Goal: Task Accomplishment & Management: Manage account settings

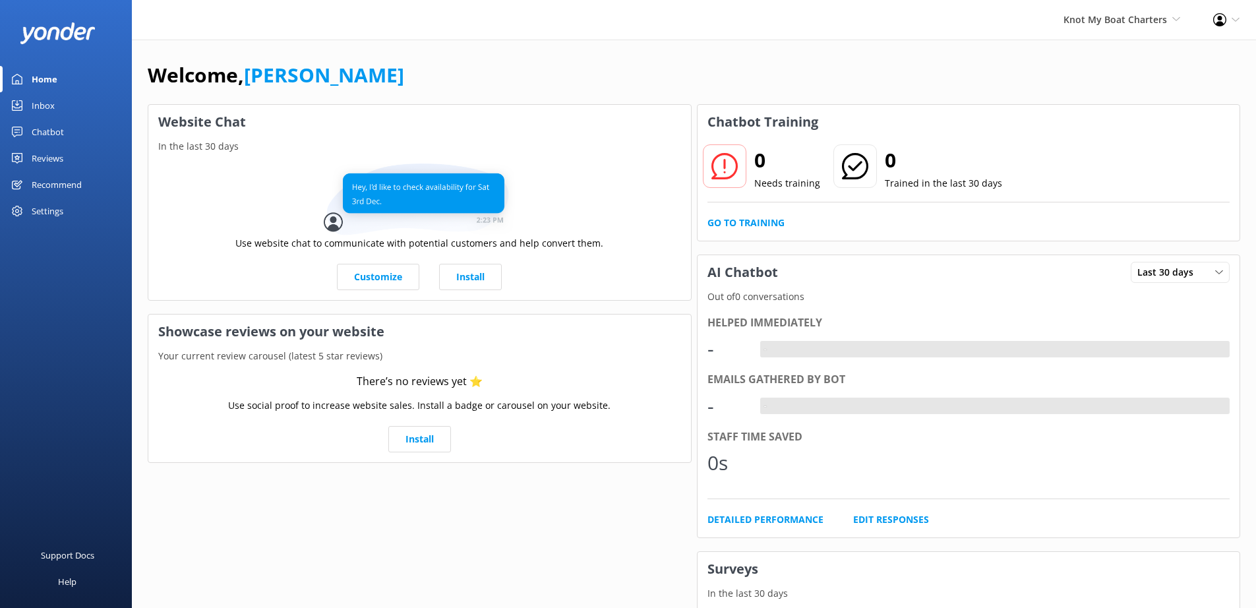
click at [51, 215] on div "Settings" at bounding box center [48, 211] width 32 height 26
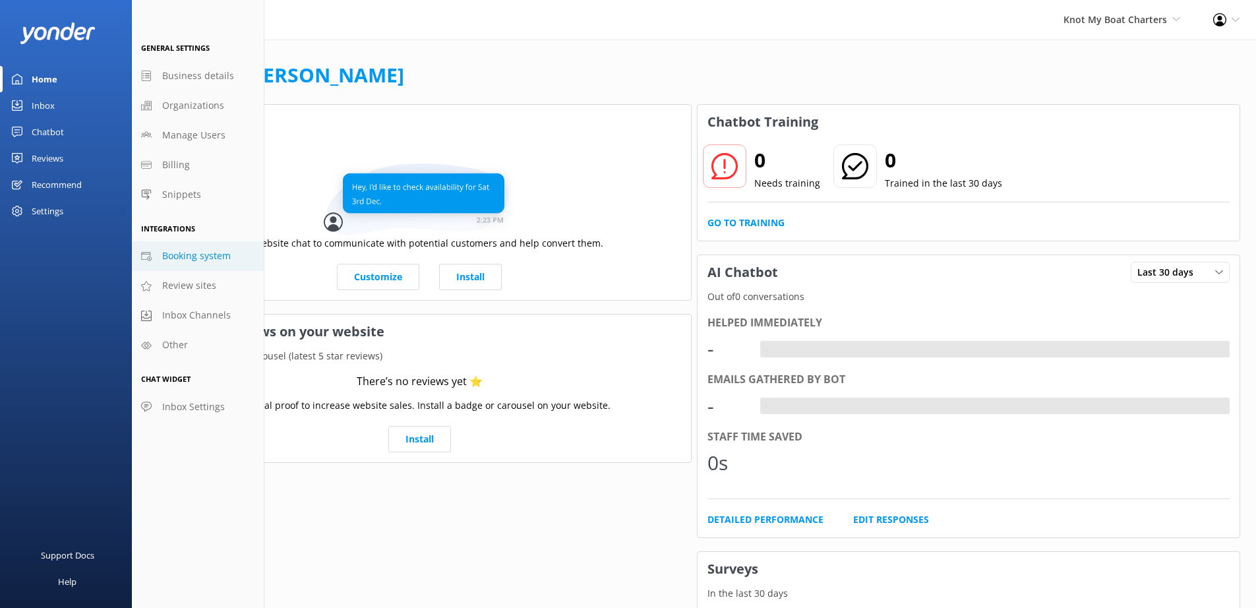
click at [187, 257] on span "Booking system" at bounding box center [196, 256] width 69 height 15
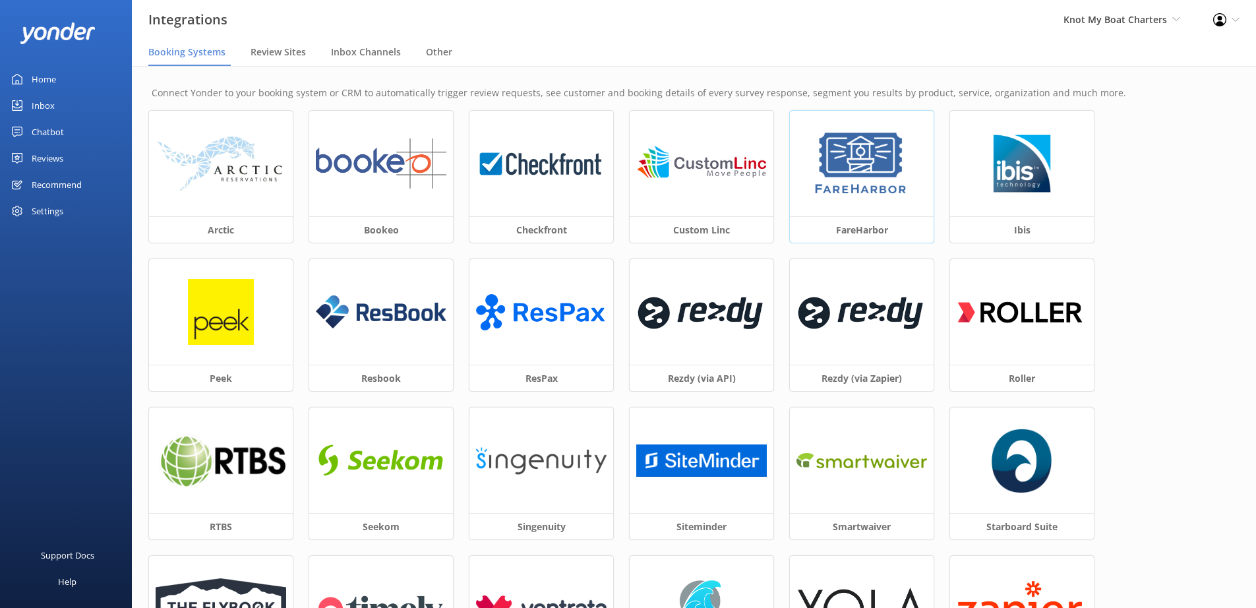
click at [879, 191] on img at bounding box center [862, 164] width 100 height 66
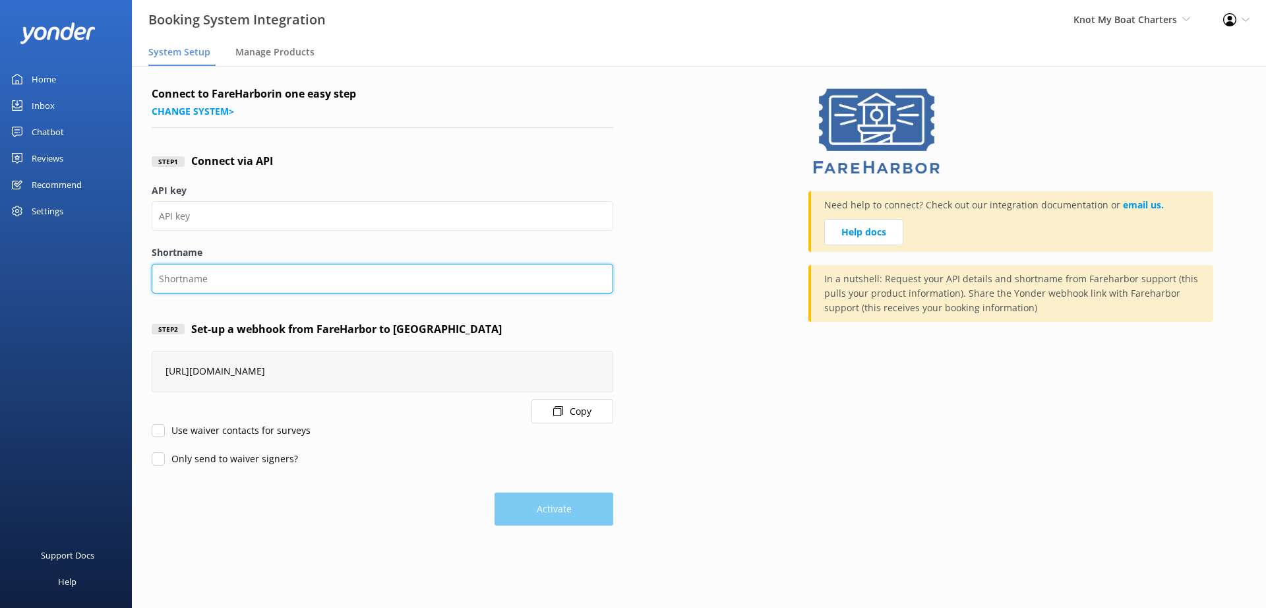
click at [205, 280] on input "Shortname" at bounding box center [383, 279] width 462 height 30
type input "knotmyboatcharters"
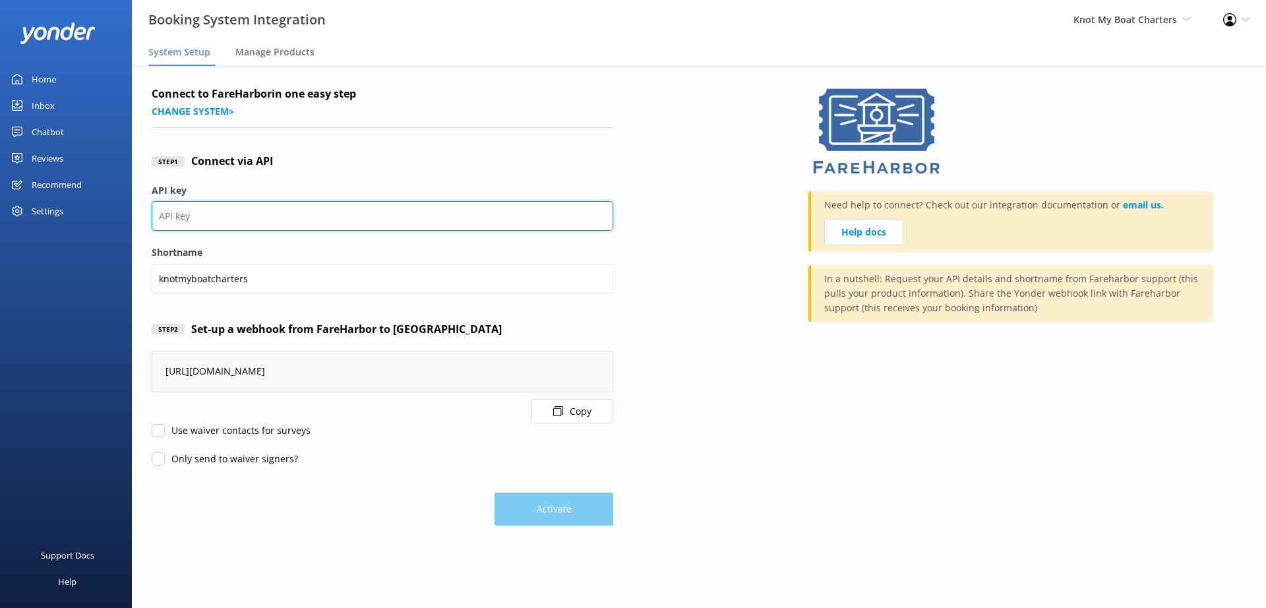
click at [278, 211] on input "API key" at bounding box center [383, 216] width 462 height 30
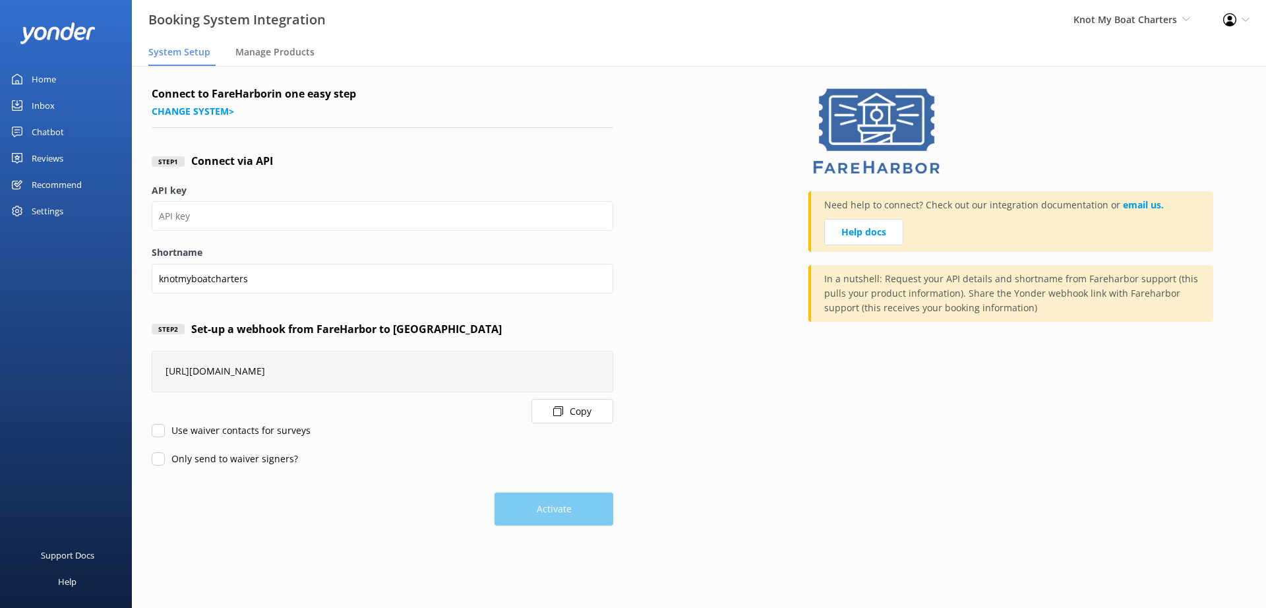
click at [202, 431] on label "Use waiver contacts for surveys" at bounding box center [231, 430] width 159 height 15
click at [165, 431] on input "Use waiver contacts for surveys" at bounding box center [158, 430] width 13 height 13
click at [202, 431] on label "Use waiver contacts for surveys" at bounding box center [231, 430] width 159 height 15
click at [165, 431] on input "Use waiver contacts for surveys" at bounding box center [158, 430] width 13 height 13
checkbox input "false"
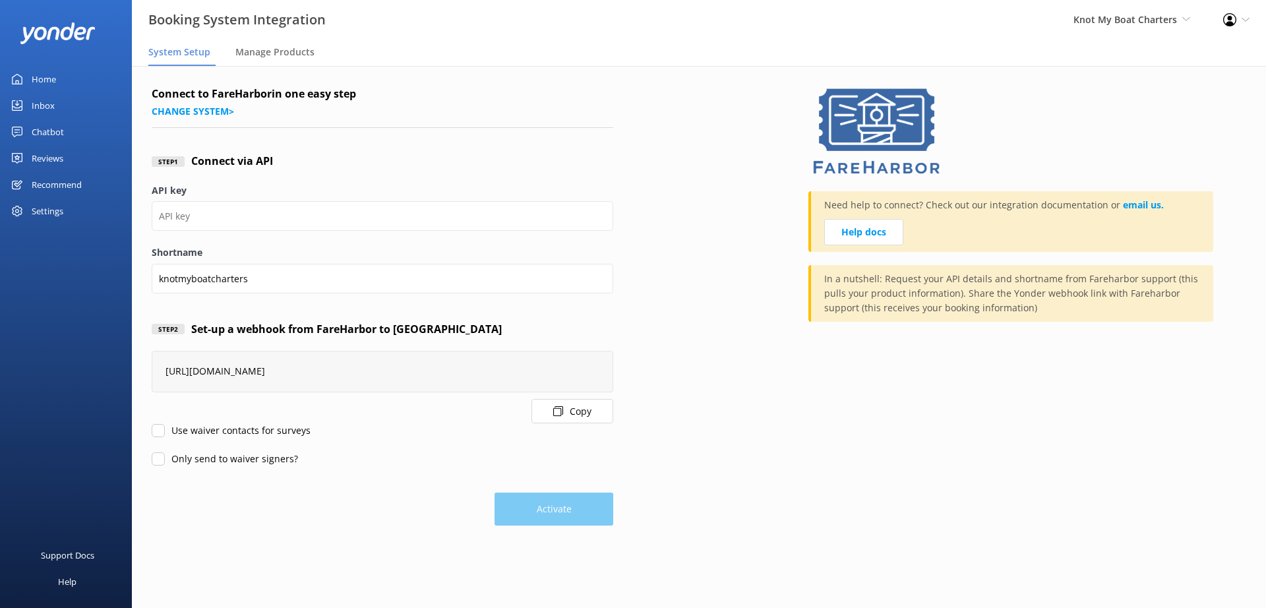
click at [230, 460] on label "Only send to waiver signers?" at bounding box center [225, 459] width 146 height 15
click at [165, 460] on input "Only send to waiver signers?" at bounding box center [158, 458] width 13 height 13
click at [230, 460] on label "Only send to waiver signers?" at bounding box center [225, 459] width 146 height 15
click at [165, 460] on input "Only send to waiver signers?" at bounding box center [158, 458] width 13 height 13
checkbox input "false"
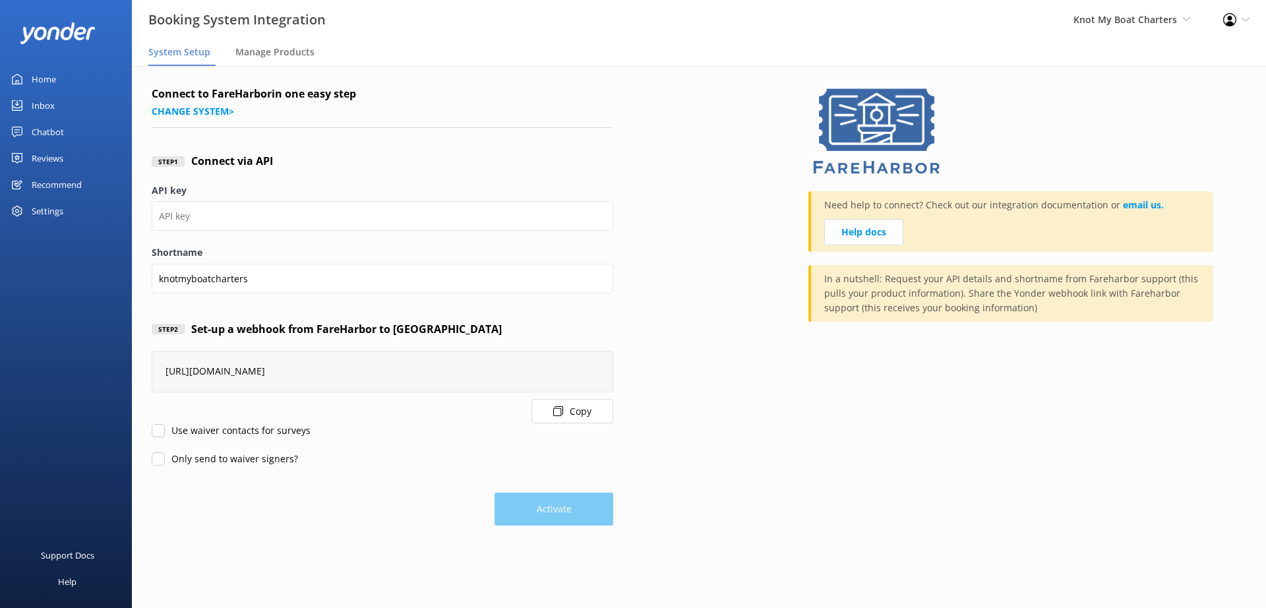
click at [396, 465] on div "Only send to waiver signers?" at bounding box center [383, 459] width 462 height 15
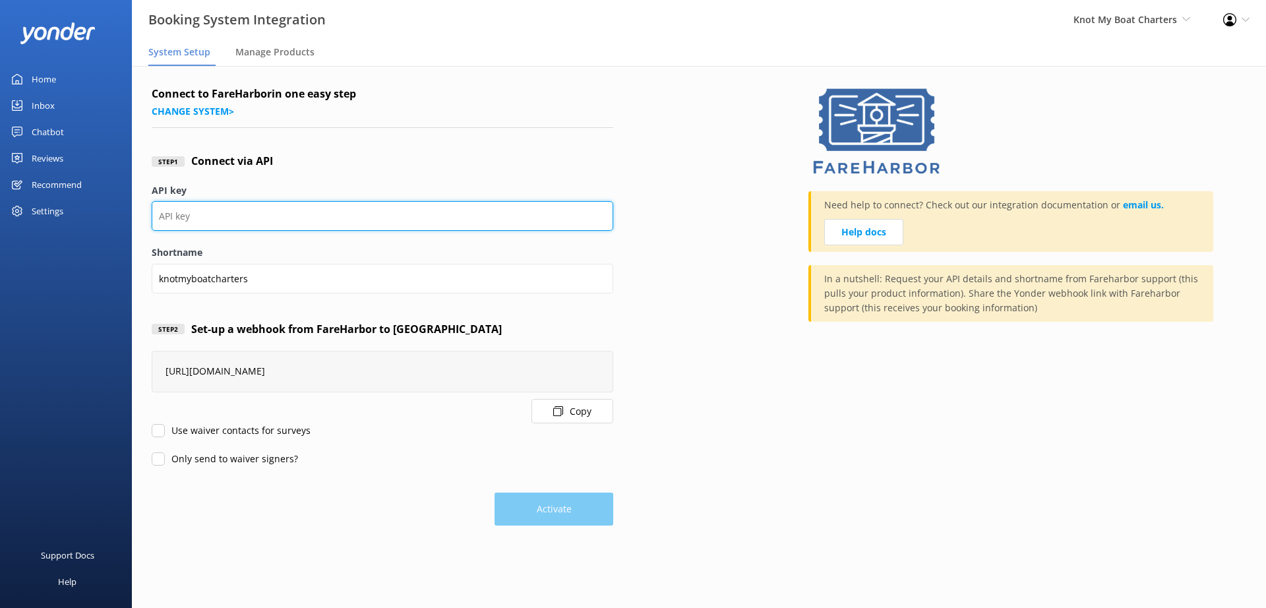
click at [260, 216] on input "API key" at bounding box center [383, 216] width 462 height 30
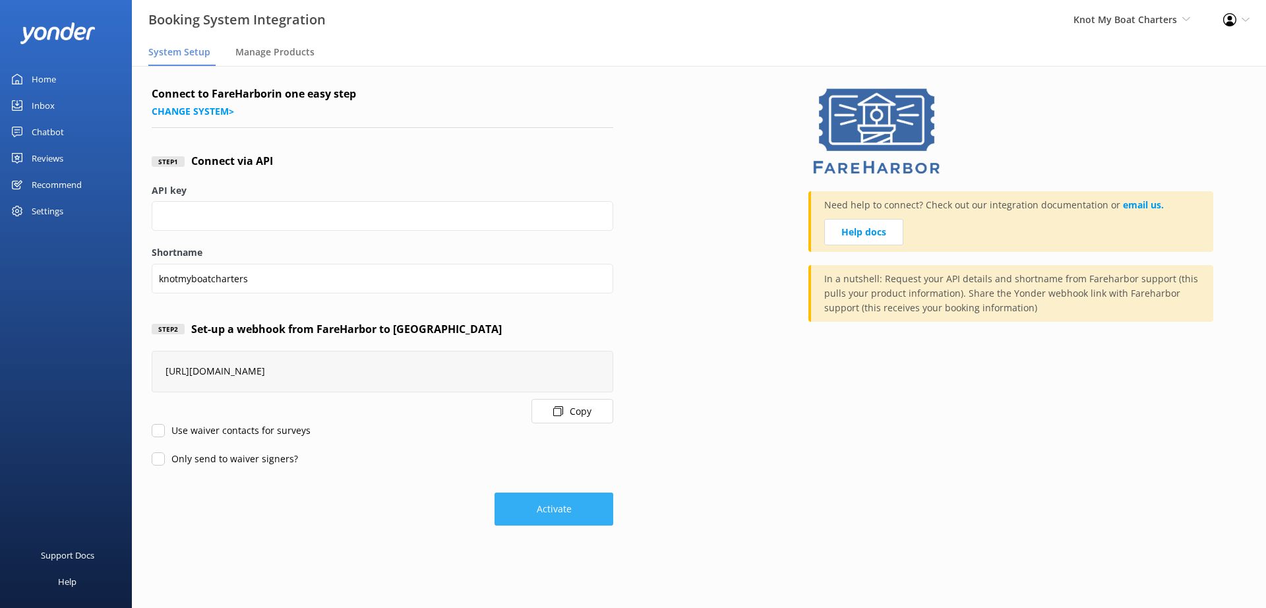
click at [564, 518] on button "Activate" at bounding box center [553, 509] width 119 height 33
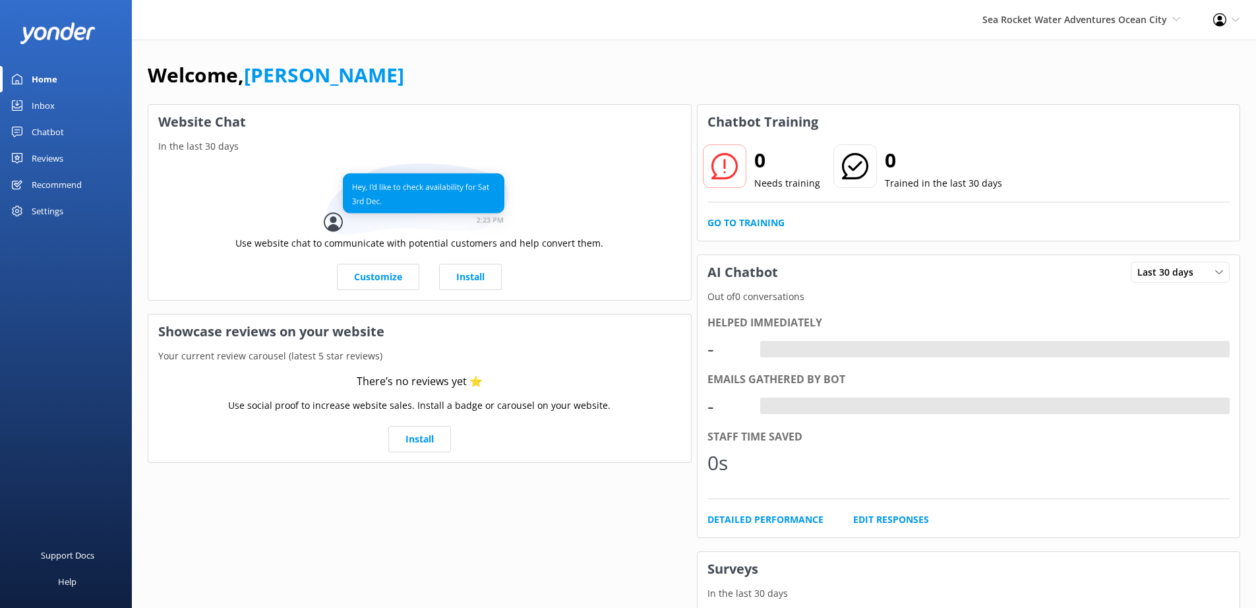
click at [57, 212] on div "Settings" at bounding box center [48, 211] width 32 height 26
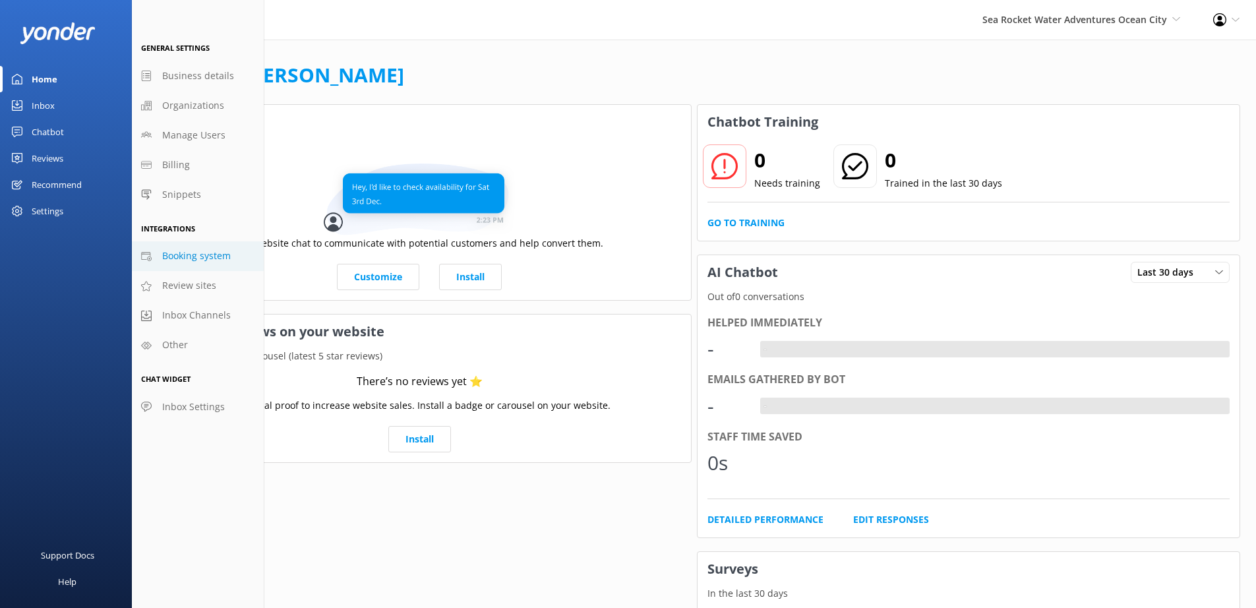
click at [203, 259] on span "Booking system" at bounding box center [196, 256] width 69 height 15
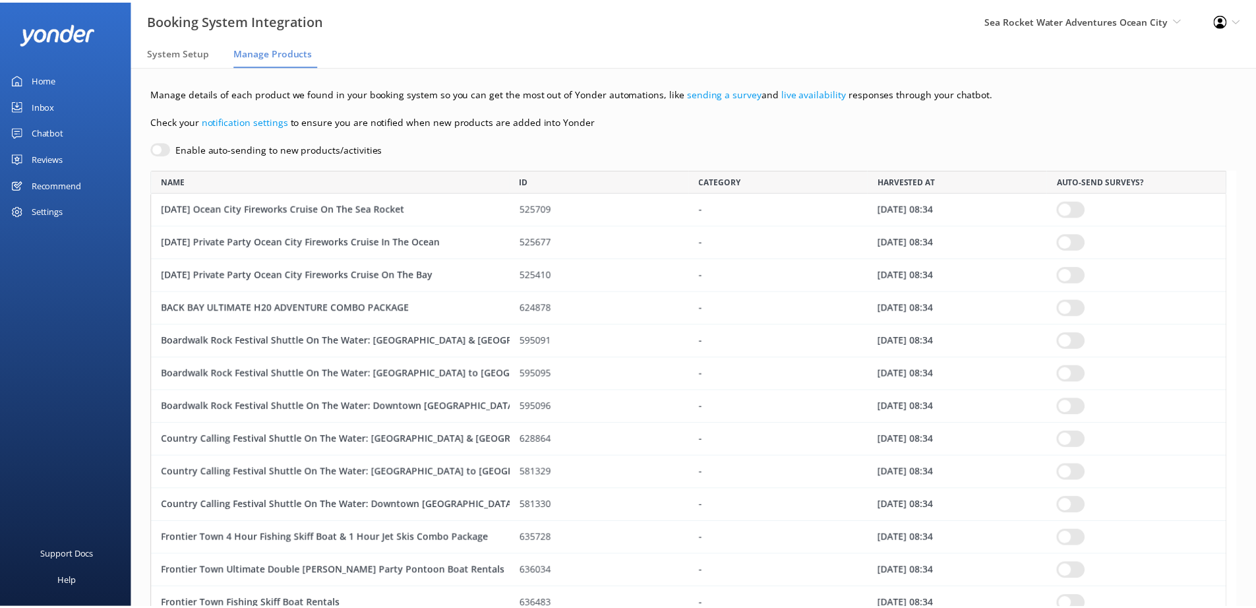
scroll to position [1365, 1075]
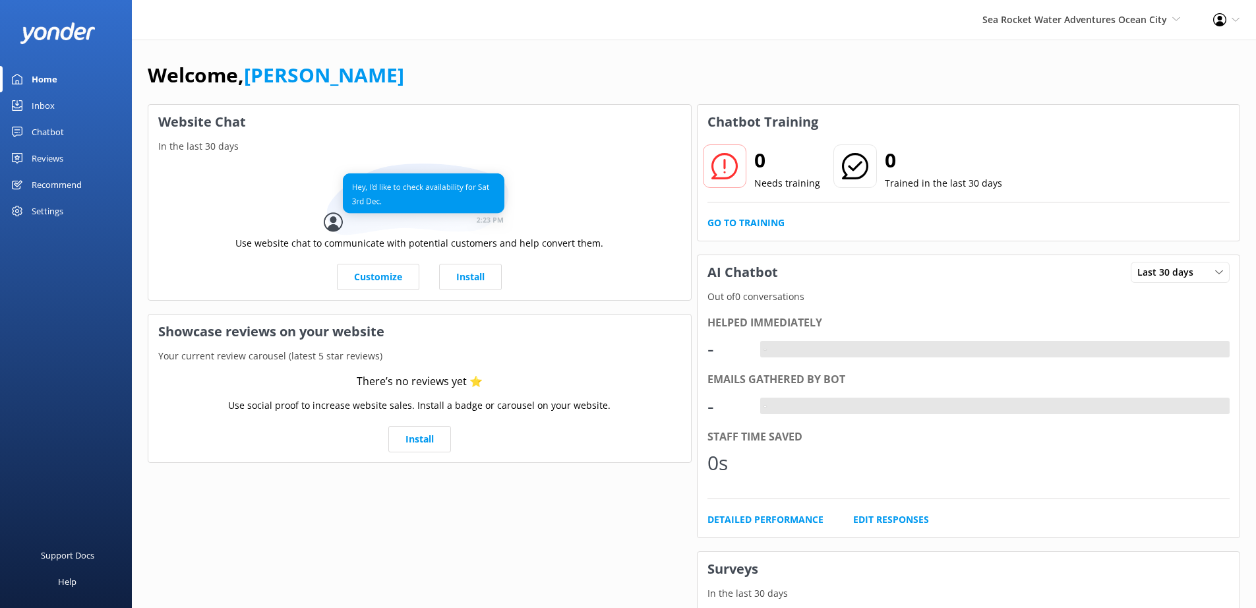
click at [51, 213] on div "Settings" at bounding box center [48, 211] width 32 height 26
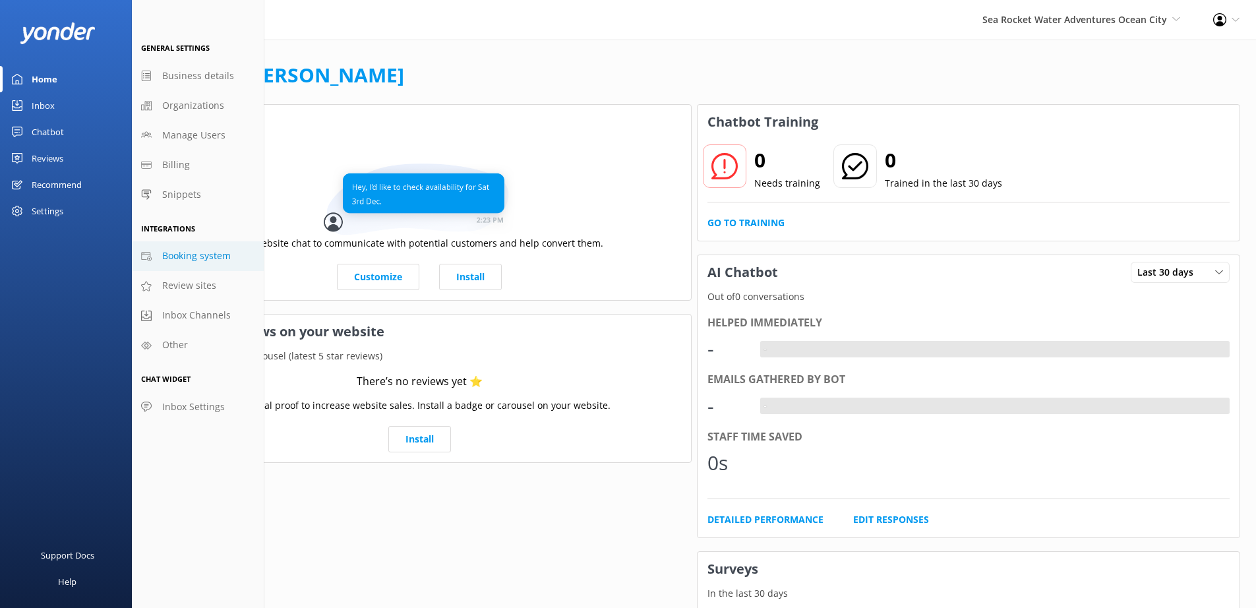
click at [173, 259] on span "Booking system" at bounding box center [196, 256] width 69 height 15
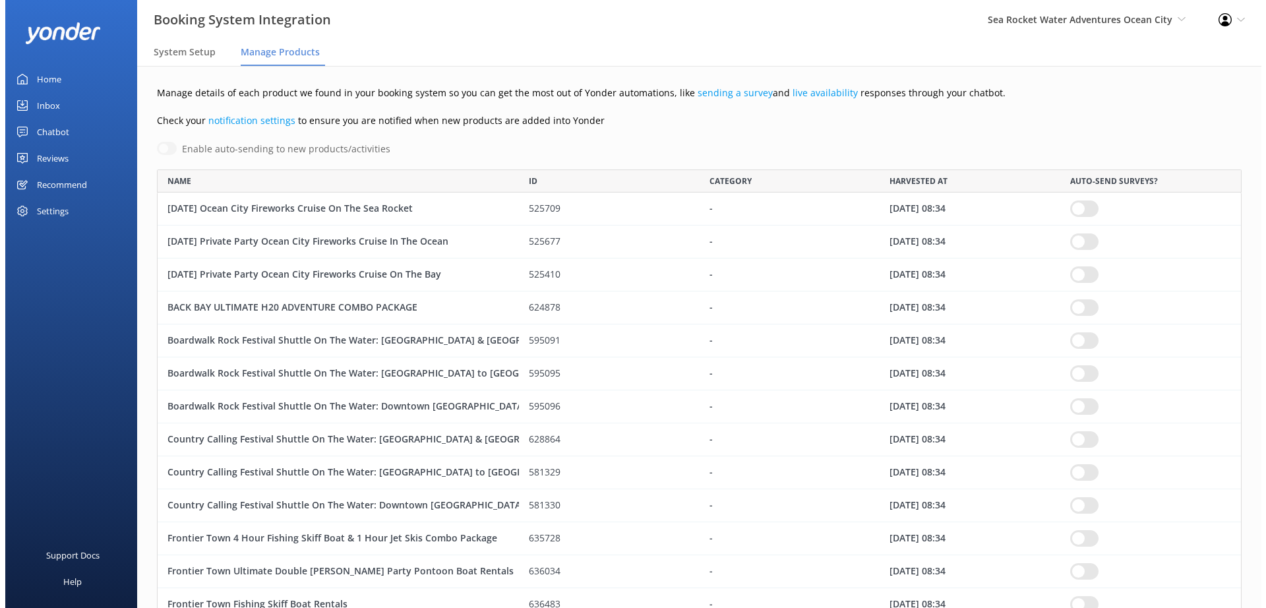
scroll to position [1365, 1075]
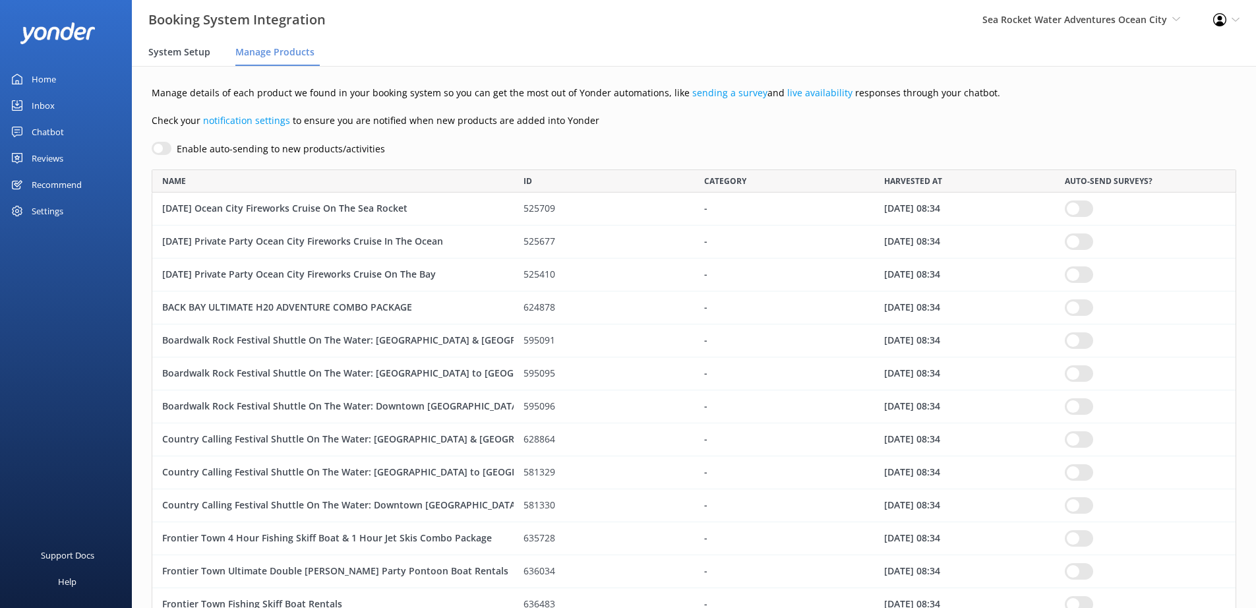
click at [198, 53] on span "System Setup" at bounding box center [179, 51] width 62 height 13
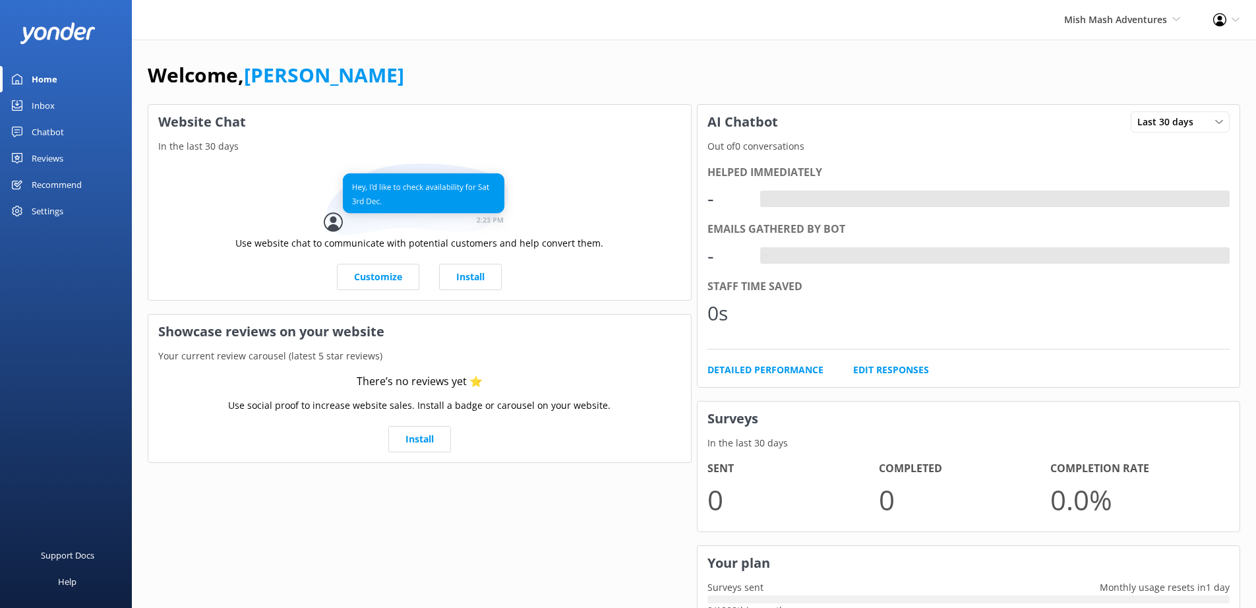
click at [42, 213] on div "Settings" at bounding box center [48, 211] width 32 height 26
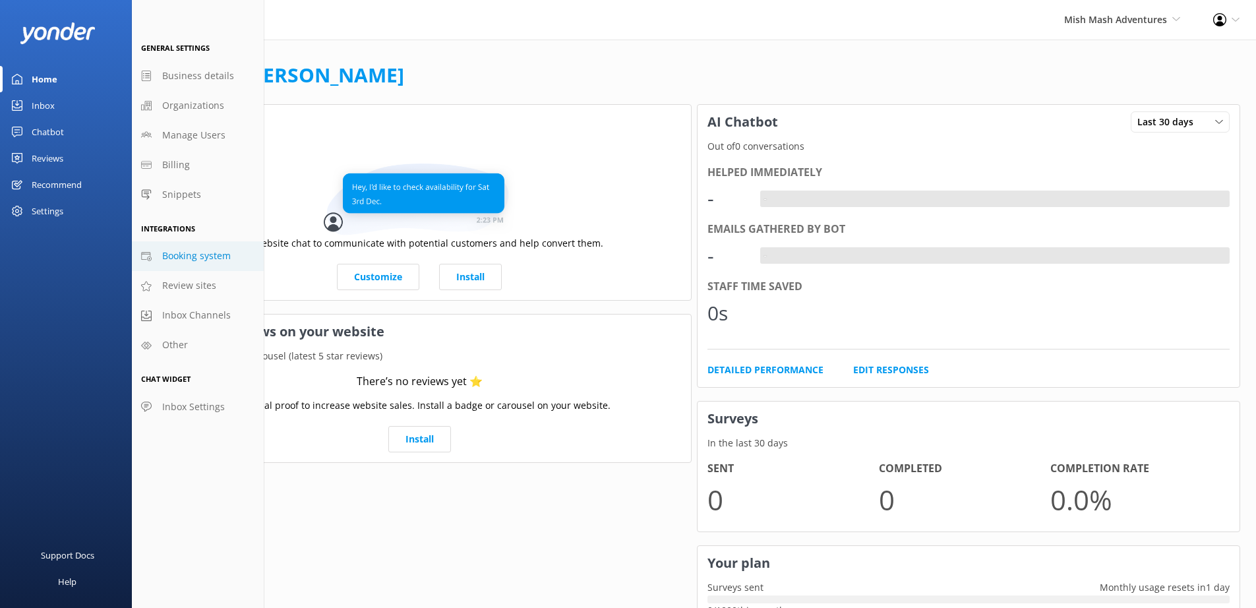
click at [184, 253] on span "Booking system" at bounding box center [196, 256] width 69 height 15
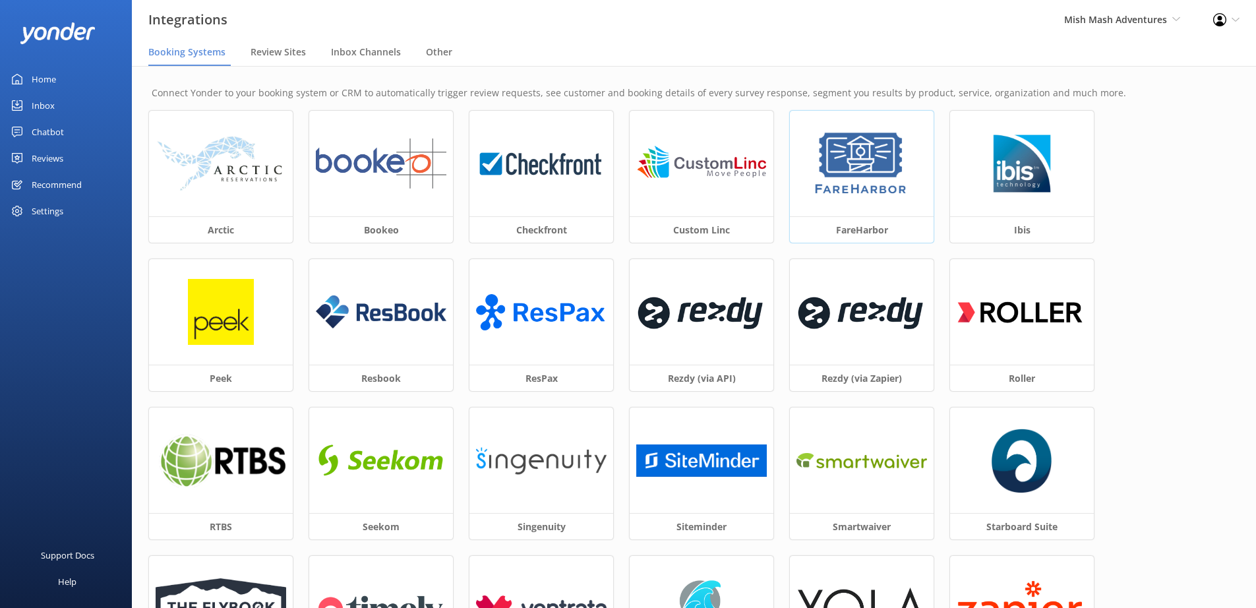
click at [889, 168] on img at bounding box center [862, 164] width 100 height 66
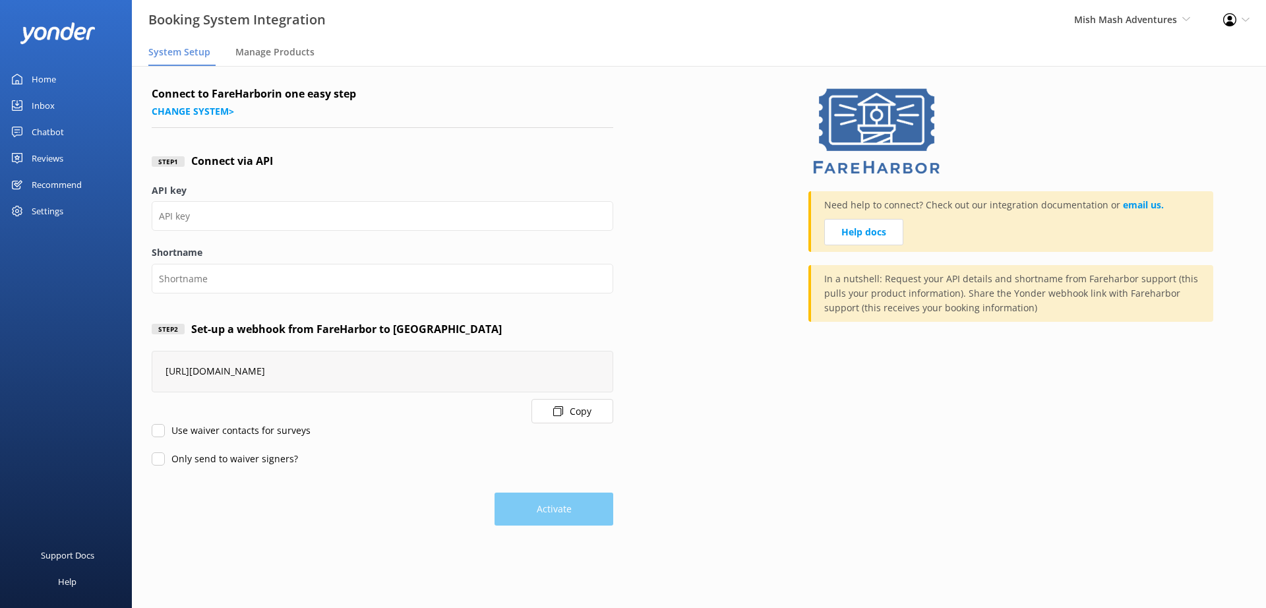
click at [45, 210] on div "Settings" at bounding box center [48, 211] width 32 height 26
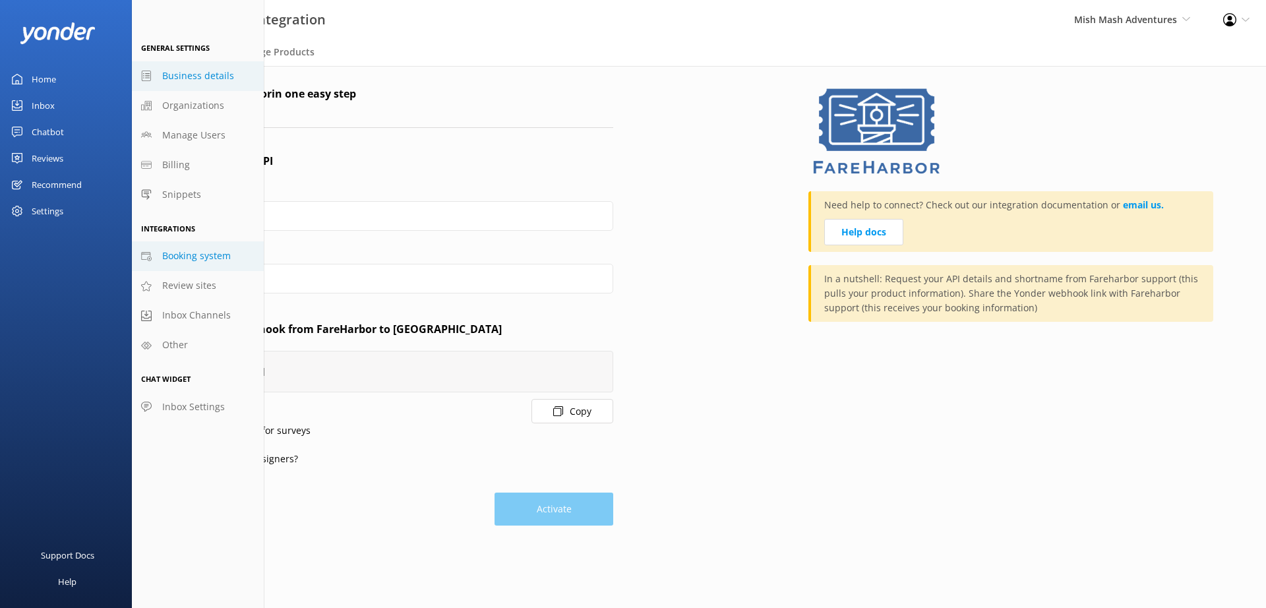
click at [190, 75] on span "Business details" at bounding box center [198, 76] width 72 height 15
select select "America/Chicago"
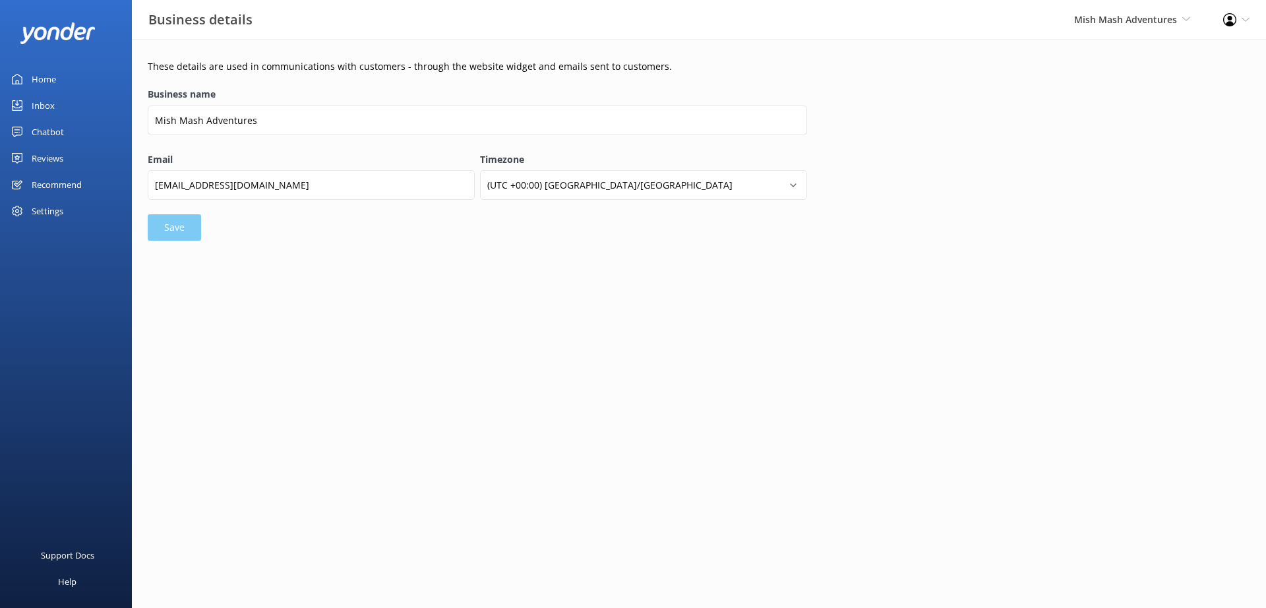
click at [45, 215] on div "Settings" at bounding box center [48, 211] width 32 height 26
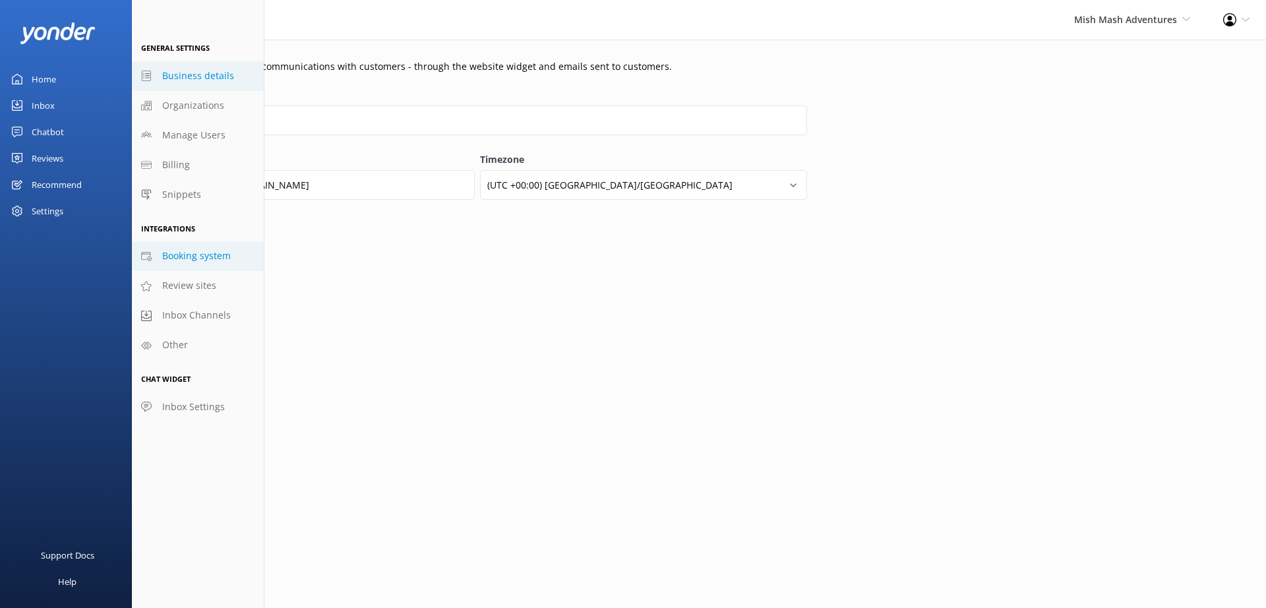
click at [188, 254] on span "Booking system" at bounding box center [196, 256] width 69 height 15
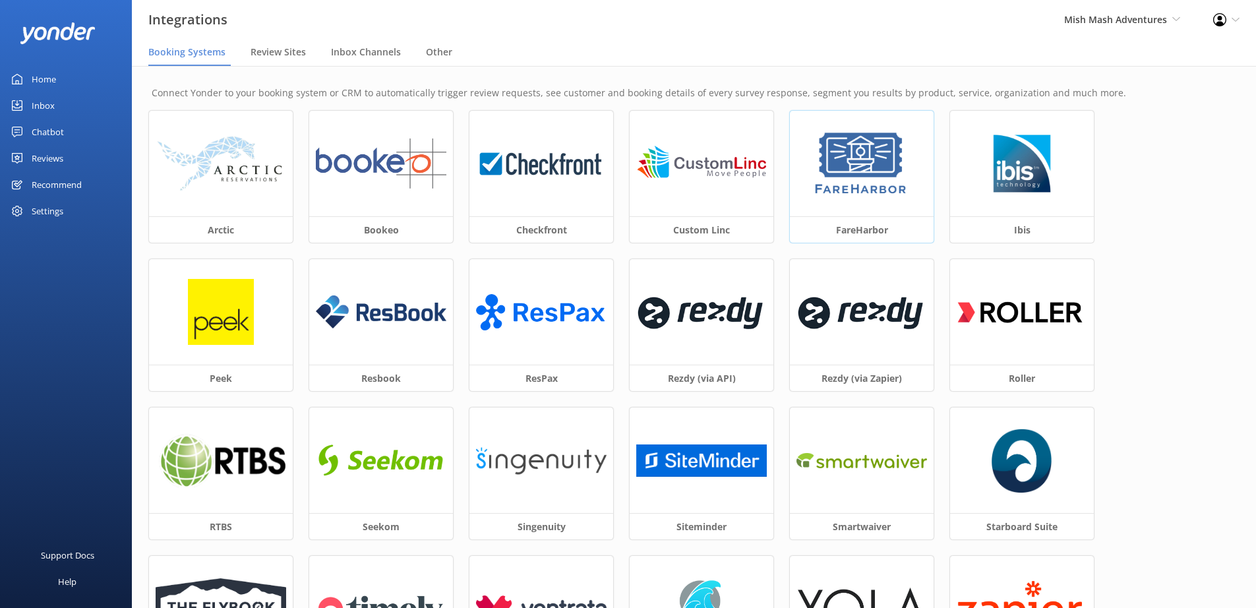
click at [860, 187] on img at bounding box center [862, 164] width 100 height 66
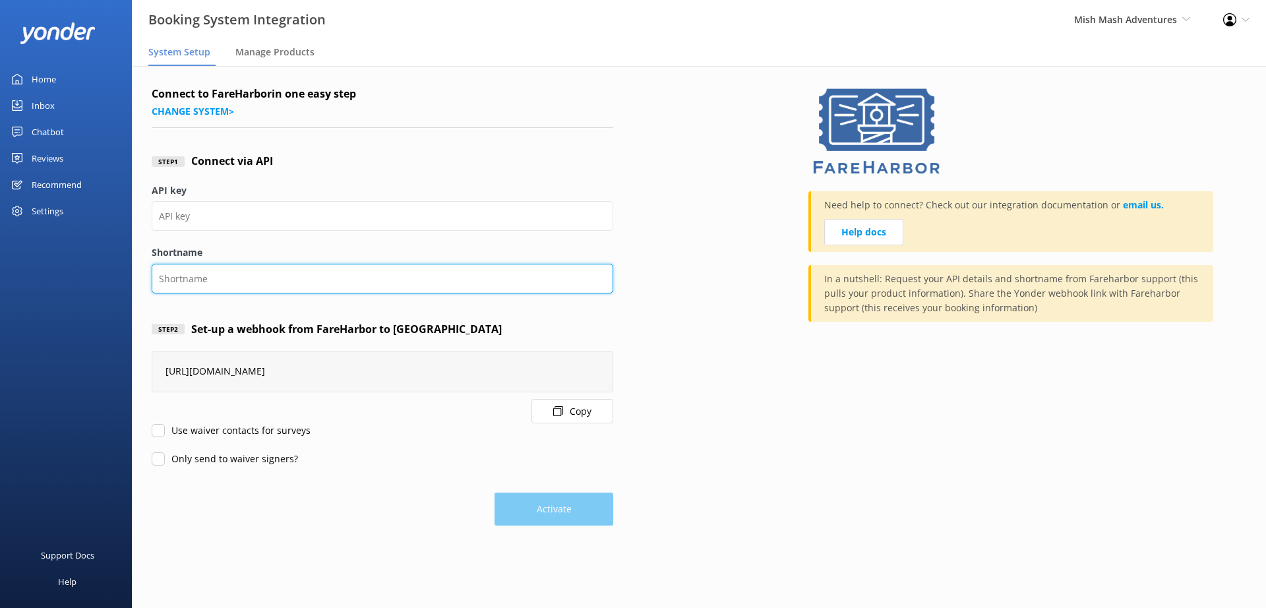
click at [224, 278] on input "Shortname" at bounding box center [383, 279] width 462 height 30
type input "mishmashadventures"
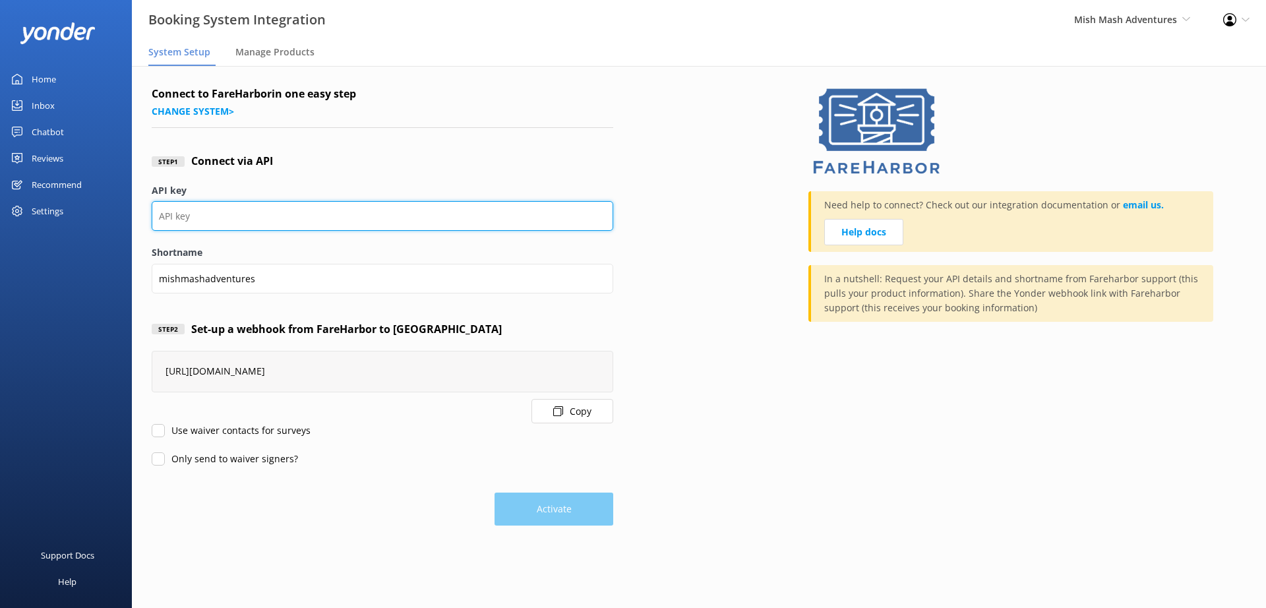
click at [237, 219] on input "API key" at bounding box center [383, 216] width 462 height 30
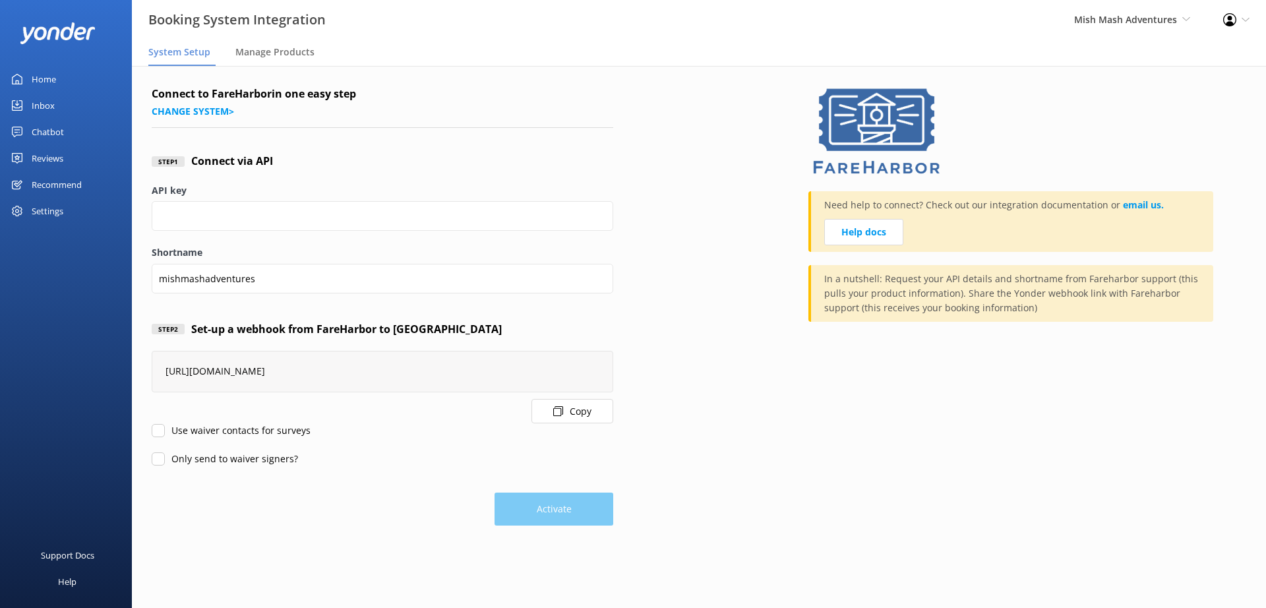
click at [208, 433] on label "Use waiver contacts for surveys" at bounding box center [231, 430] width 159 height 15
click at [165, 433] on input "Use waiver contacts for surveys" at bounding box center [158, 430] width 13 height 13
click at [208, 433] on label "Use waiver contacts for surveys" at bounding box center [231, 430] width 159 height 15
click at [165, 433] on input "Use waiver contacts for surveys" at bounding box center [158, 430] width 13 height 13
checkbox input "false"
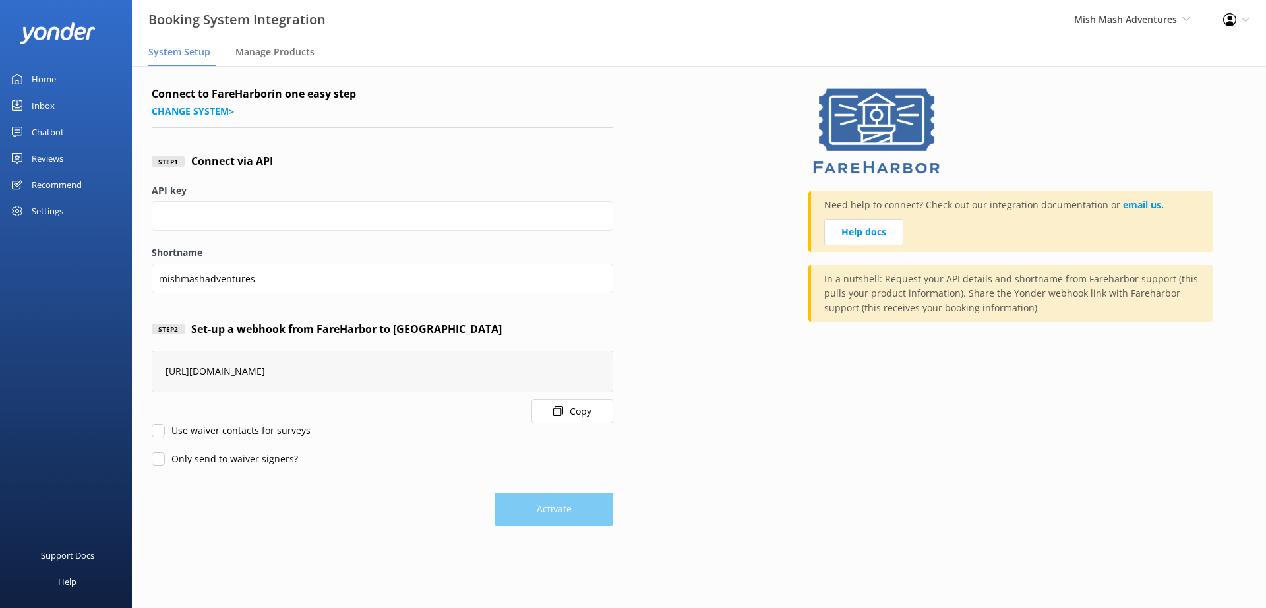
click at [211, 460] on label "Only send to waiver signers?" at bounding box center [225, 459] width 146 height 15
click at [165, 460] on input "Only send to waiver signers?" at bounding box center [158, 458] width 13 height 13
click at [211, 460] on label "Only send to waiver signers?" at bounding box center [225, 459] width 146 height 15
click at [165, 460] on input "Only send to waiver signers?" at bounding box center [158, 458] width 13 height 13
checkbox input "false"
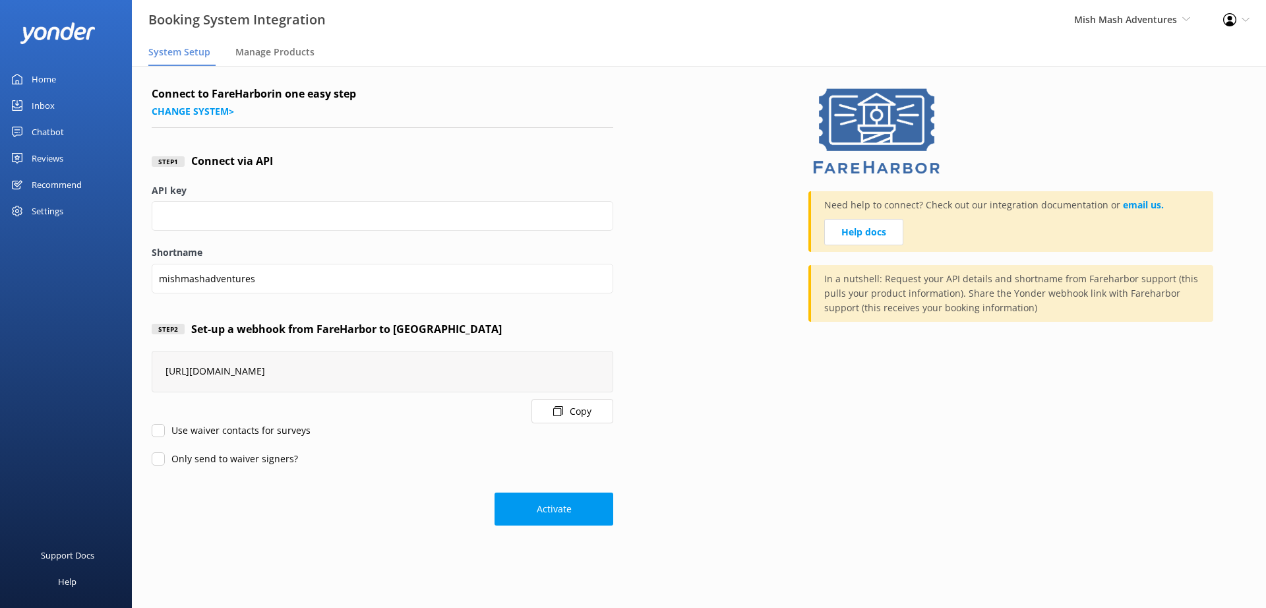
click at [378, 507] on div "Activate" at bounding box center [383, 502] width 462 height 46
click at [571, 506] on button "Activate" at bounding box center [553, 509] width 119 height 33
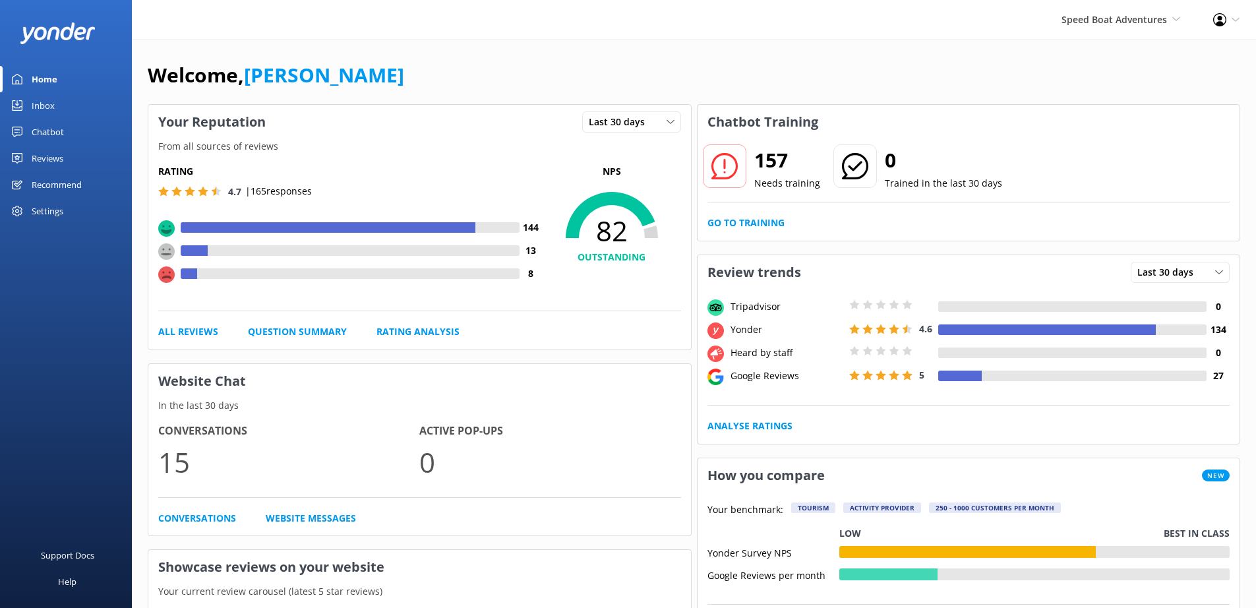
click at [54, 214] on div "Settings" at bounding box center [48, 211] width 32 height 26
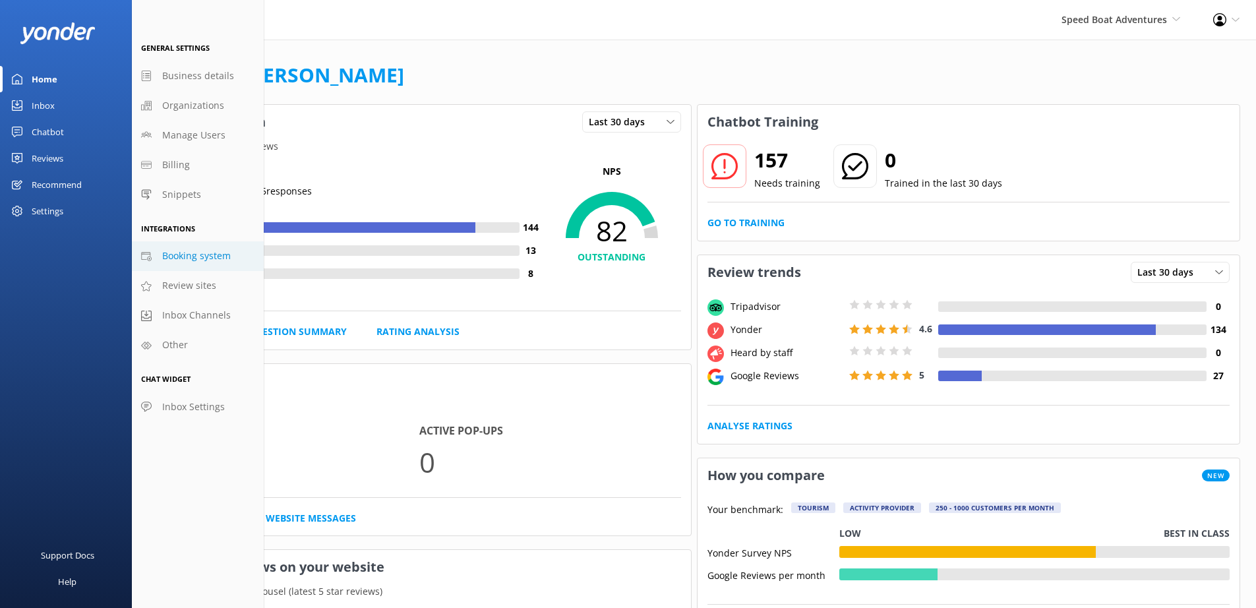
click at [217, 256] on span "Booking system" at bounding box center [196, 256] width 69 height 15
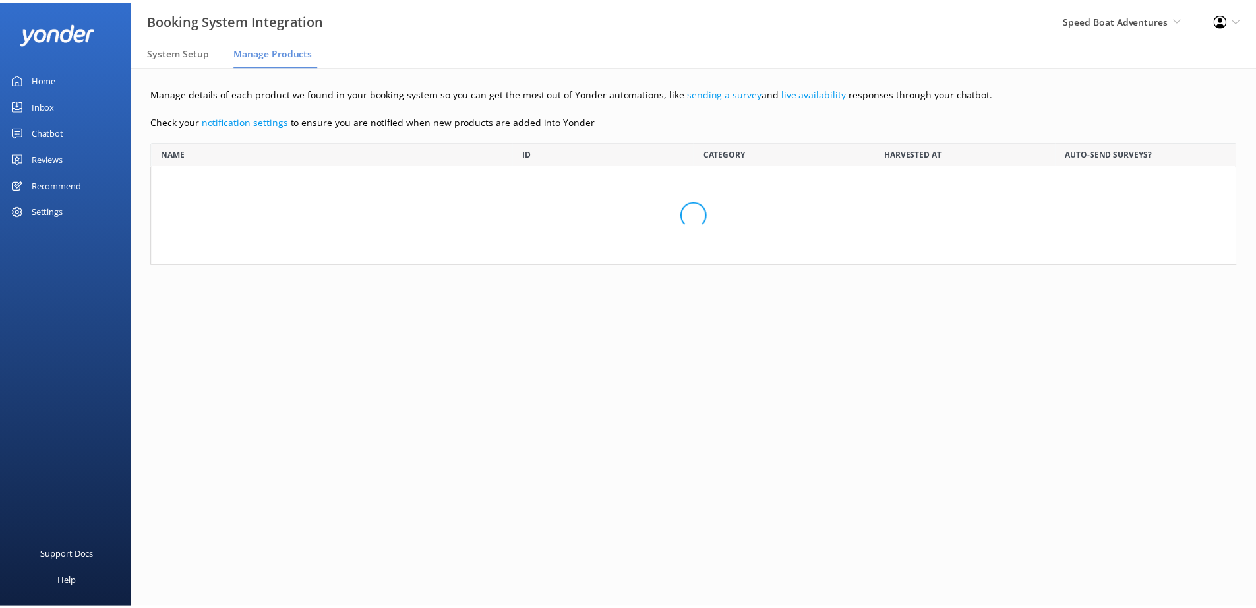
scroll to position [113, 1085]
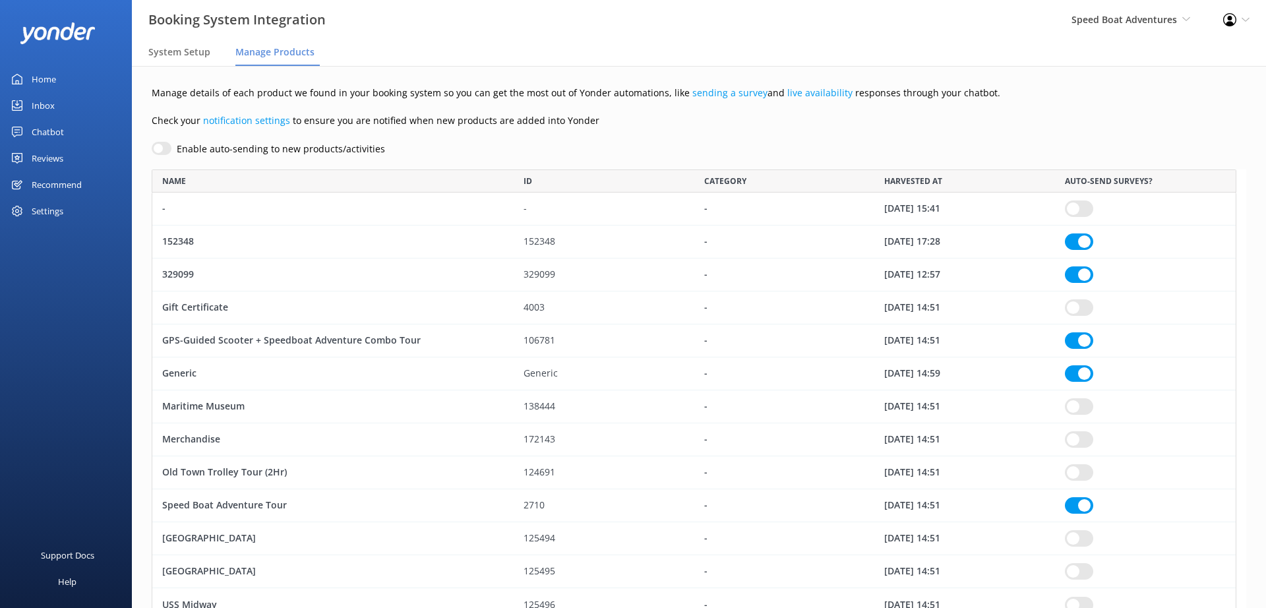
checkbox input "true"
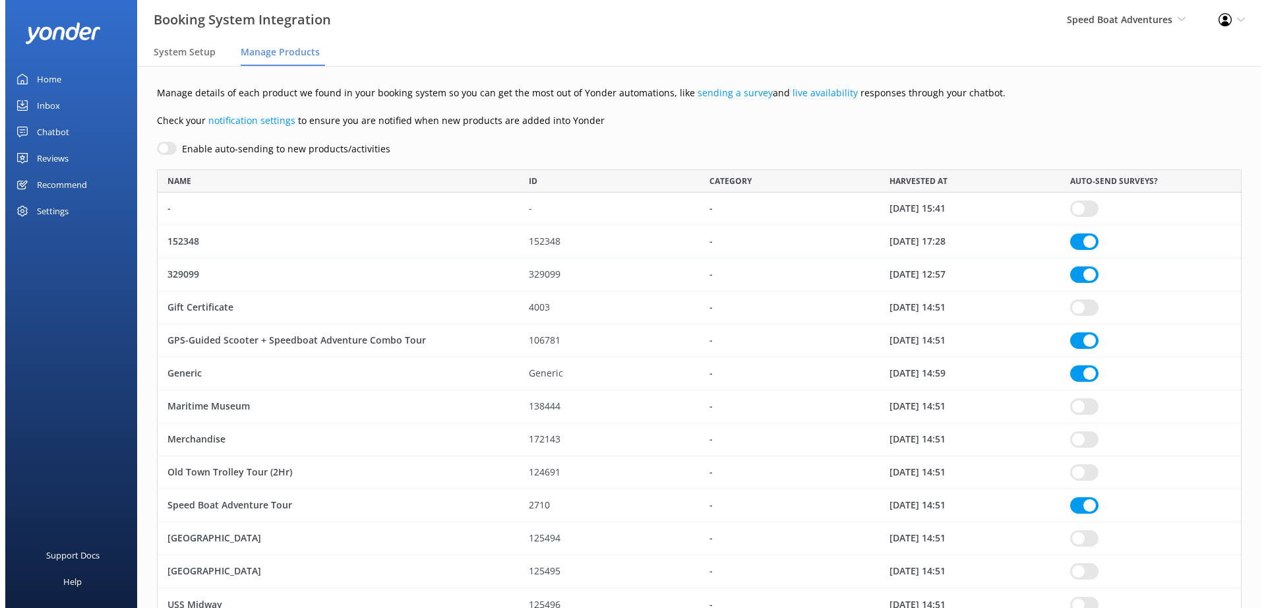
scroll to position [442, 1075]
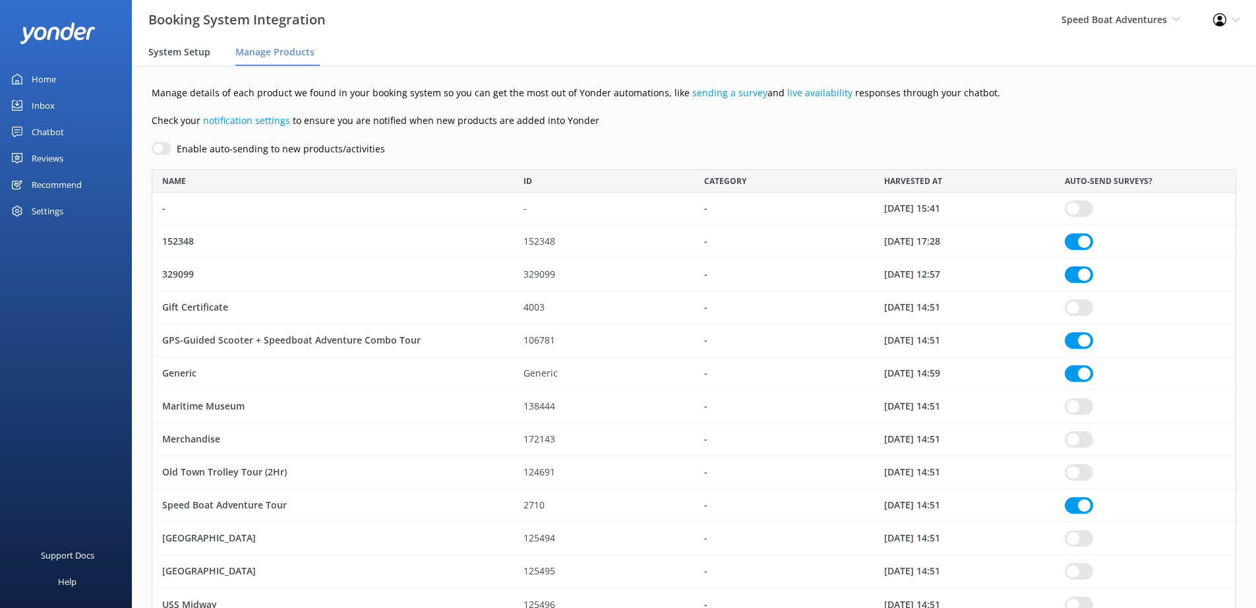
click at [187, 61] on div "System Setup" at bounding box center [181, 53] width 67 height 26
